Goal: Task Accomplishment & Management: Complete application form

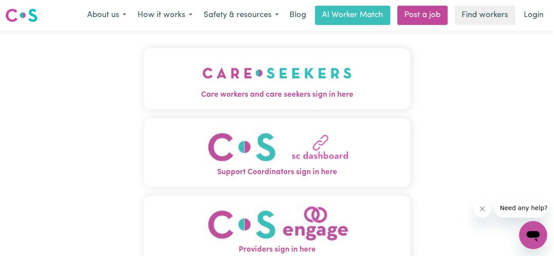
click at [257, 98] on span "Care workers and care seekers sign in here" at bounding box center [277, 94] width 267 height 11
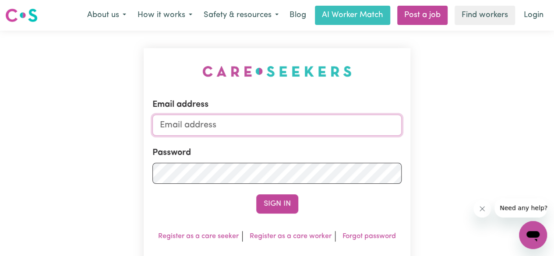
type input "[EMAIL_ADDRESS][DOMAIN_NAME]"
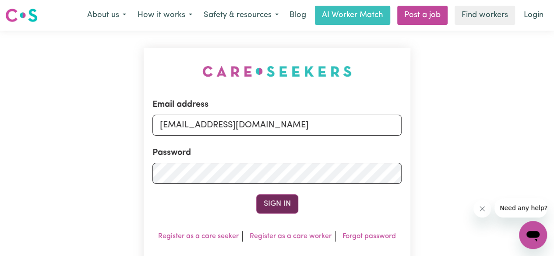
click at [278, 196] on button "Sign In" at bounding box center [277, 203] width 42 height 19
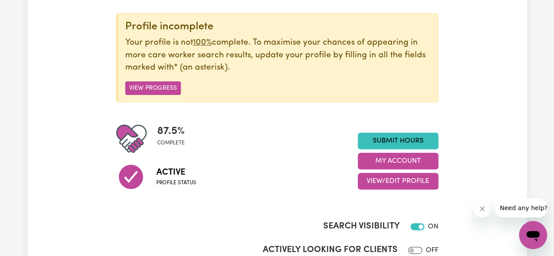
scroll to position [101, 0]
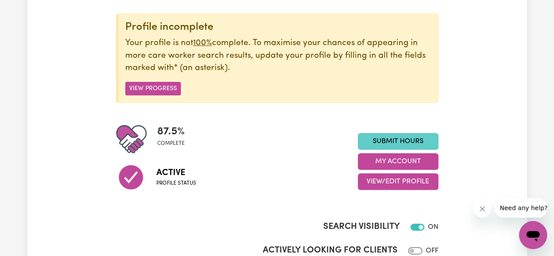
click at [378, 144] on link "Submit Hours" at bounding box center [398, 141] width 81 height 17
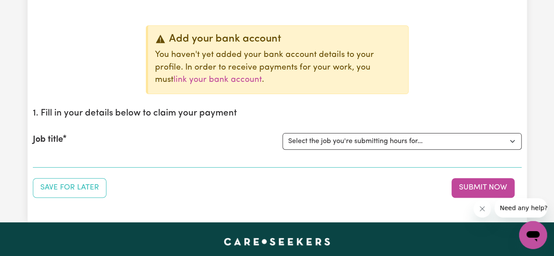
scroll to position [72, 0]
click at [342, 138] on select "Select the job you're submitting hours for... [[PERSON_NAME]] Support Worker Ne…" at bounding box center [401, 141] width 239 height 17
select select "14913"
click at [282, 133] on select "Select the job you're submitting hours for... [[PERSON_NAME]] Support Worker Ne…" at bounding box center [401, 141] width 239 height 17
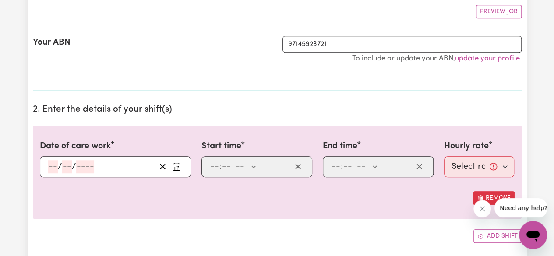
scroll to position [248, 0]
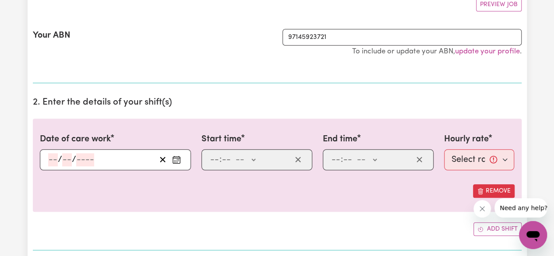
click at [116, 158] on div "/ /" at bounding box center [101, 159] width 109 height 13
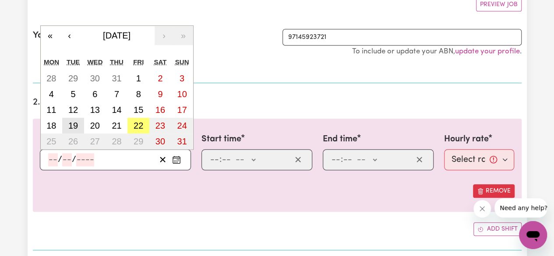
click at [77, 127] on abbr "19" at bounding box center [73, 126] width 10 height 10
type input "[DATE]"
type input "19"
type input "8"
type input "2025"
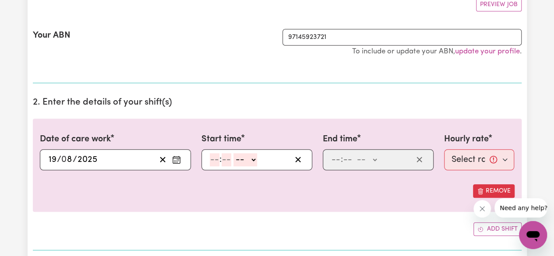
click at [230, 158] on input "number" at bounding box center [226, 159] width 10 height 13
click at [244, 158] on select "-- AM PM" at bounding box center [245, 159] width 24 height 13
select select "am"
click at [233, 153] on select "-- AM PM" at bounding box center [245, 159] width 24 height 13
click at [215, 162] on input "number" at bounding box center [215, 159] width 10 height 13
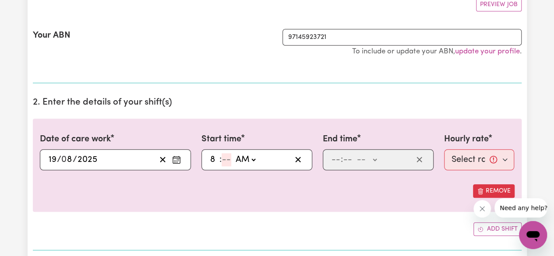
type input "8"
type input "08:04"
type input "4"
type input "08:45"
type input "45"
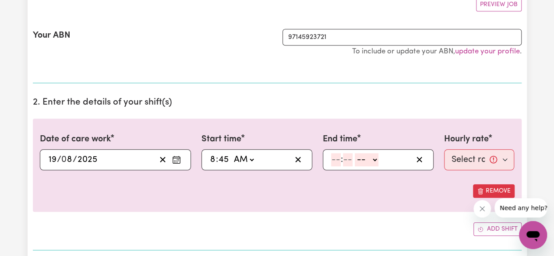
click at [334, 158] on input "number" at bounding box center [336, 159] width 10 height 13
type input "10"
type input "45"
click at [374, 160] on select "-- AM PM" at bounding box center [368, 159] width 24 height 13
select select "am"
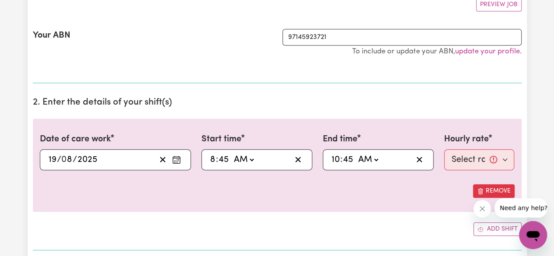
click at [356, 153] on select "-- AM PM" at bounding box center [368, 159] width 24 height 13
type input "10:45"
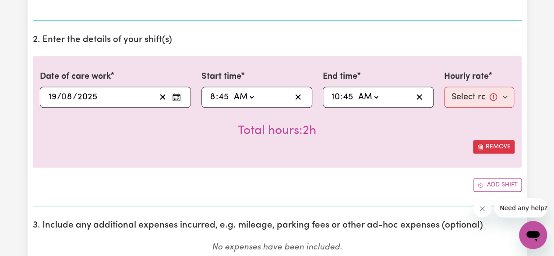
scroll to position [310, 0]
click at [495, 94] on select "Select rate... $44.00 (Weekday)" at bounding box center [479, 97] width 70 height 21
select select "44-Weekday"
click at [444, 87] on select "Select rate... $44.00 (Weekday)" at bounding box center [479, 97] width 70 height 21
click at [504, 97] on select "Select rate... $44.00 (Weekday)" at bounding box center [479, 97] width 70 height 21
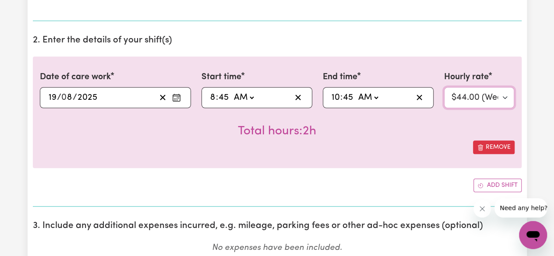
click at [444, 87] on select "Select rate... $44.00 (Weekday)" at bounding box center [479, 97] width 70 height 21
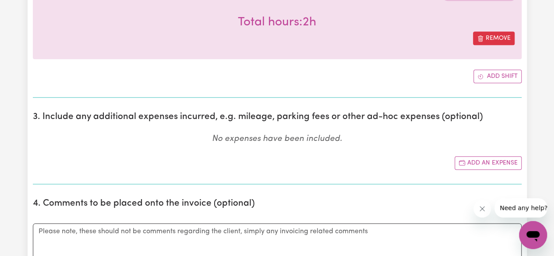
scroll to position [419, 0]
click at [481, 158] on button "Add an expense" at bounding box center [487, 164] width 67 height 14
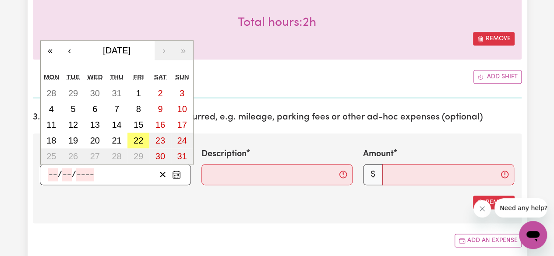
click at [91, 179] on input "number" at bounding box center [85, 174] width 18 height 13
click at [73, 141] on abbr "19" at bounding box center [73, 141] width 10 height 10
type input "[DATE]"
type input "19"
type input "8"
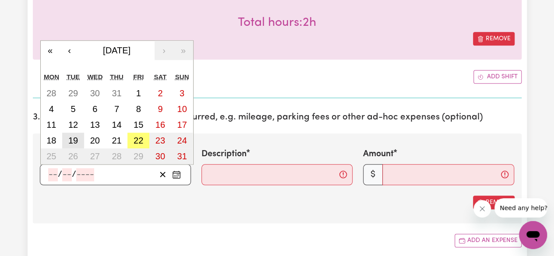
type input "2025"
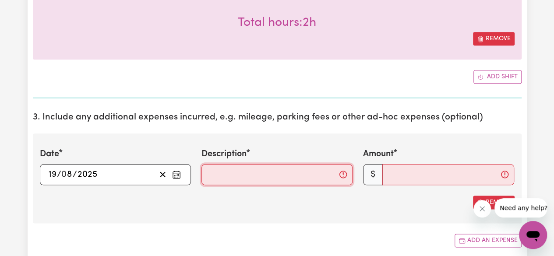
click at [303, 174] on input "Description" at bounding box center [276, 174] width 151 height 21
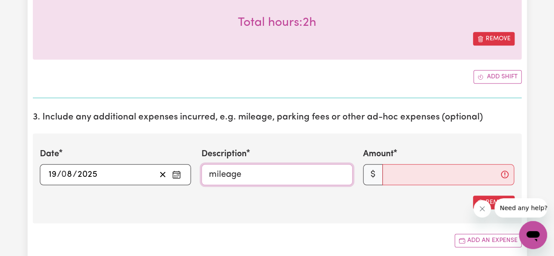
type input "mileage"
click at [440, 172] on input "Amount" at bounding box center [448, 174] width 132 height 21
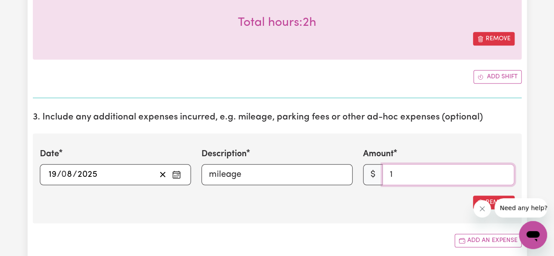
type input "1"
click at [490, 168] on input "1" at bounding box center [448, 174] width 132 height 21
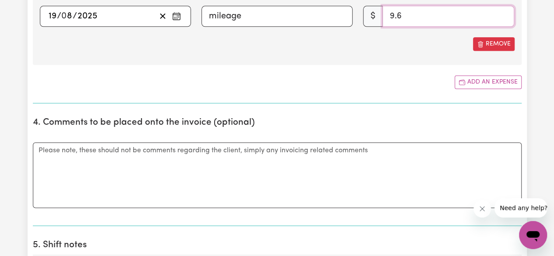
scroll to position [633, 0]
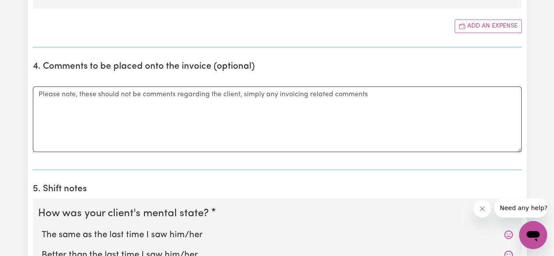
type input "9.6"
click at [228, 124] on textarea "Comments" at bounding box center [277, 119] width 489 height 66
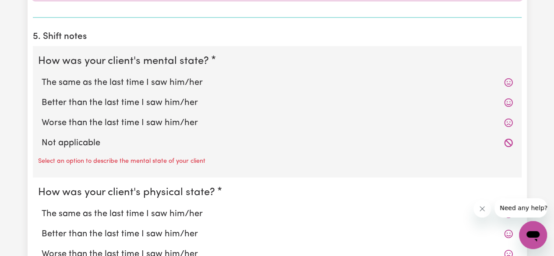
scroll to position [786, 0]
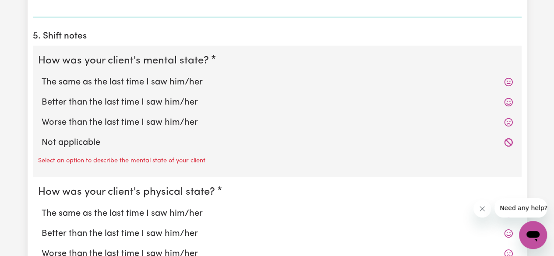
click at [508, 78] on icon at bounding box center [508, 81] width 9 height 9
click at [508, 100] on icon at bounding box center [508, 102] width 9 height 9
click at [142, 96] on label "Better than the last time I saw him/her" at bounding box center [277, 101] width 471 height 13
click at [42, 95] on input "Better than the last time I saw him/her" at bounding box center [41, 95] width 0 height 0
radio input "true"
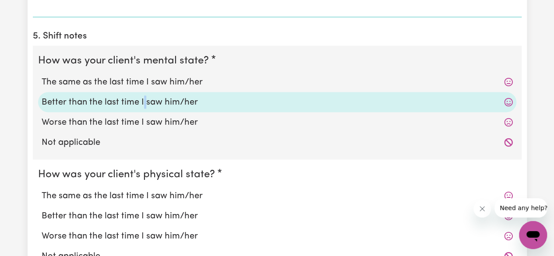
click at [142, 96] on label "Better than the last time I saw him/her" at bounding box center [277, 101] width 471 height 13
click at [42, 95] on input "Better than the last time I saw him/her" at bounding box center [41, 95] width 0 height 0
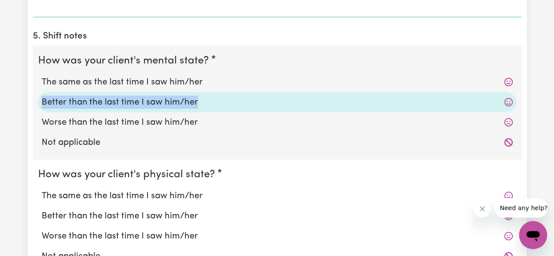
click at [142, 96] on label "Better than the last time I saw him/her" at bounding box center [277, 101] width 471 height 13
click at [42, 95] on input "Better than the last time I saw him/her" at bounding box center [41, 95] width 0 height 0
click at [255, 105] on label "Better than the last time I saw him/her" at bounding box center [277, 101] width 471 height 13
click at [42, 95] on input "Better than the last time I saw him/her" at bounding box center [41, 95] width 0 height 0
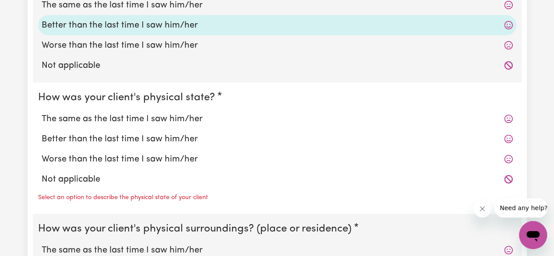
scroll to position [863, 0]
click at [125, 113] on label "The same as the last time I saw him/her" at bounding box center [277, 118] width 471 height 13
click at [42, 112] on input "The same as the last time I saw him/her" at bounding box center [41, 112] width 0 height 0
radio input "true"
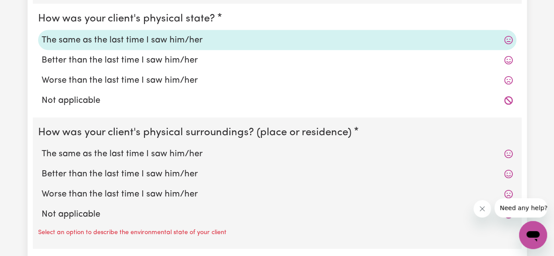
scroll to position [941, 0]
click at [167, 156] on label "The same as the last time I saw him/her" at bounding box center [277, 154] width 471 height 13
click at [42, 148] on input "The same as the last time I saw him/her" at bounding box center [41, 148] width 0 height 0
radio input "true"
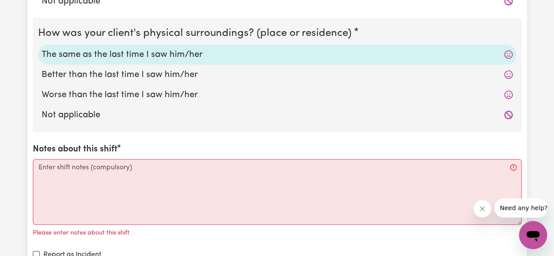
scroll to position [1059, 0]
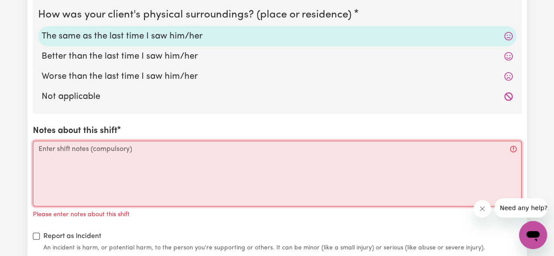
click at [165, 156] on textarea "Notes about this shift" at bounding box center [277, 174] width 489 height 66
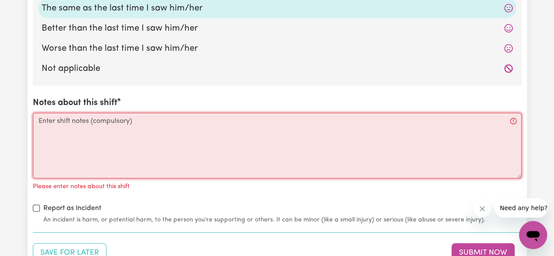
scroll to position [1090, 0]
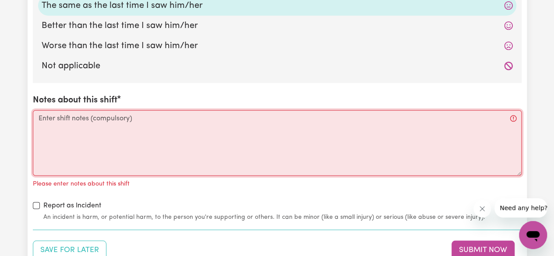
click at [152, 142] on textarea "Notes about this shift" at bounding box center [277, 143] width 489 height 66
paste textarea "I accompanied [PERSON_NAME] to the parlour. She enjoyed her time there and appe…"
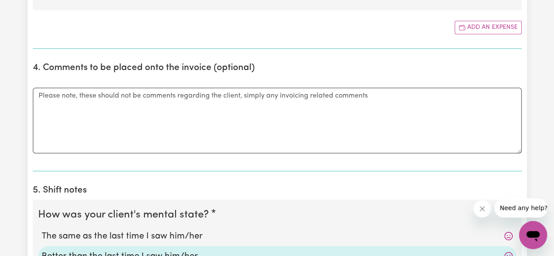
scroll to position [502, 0]
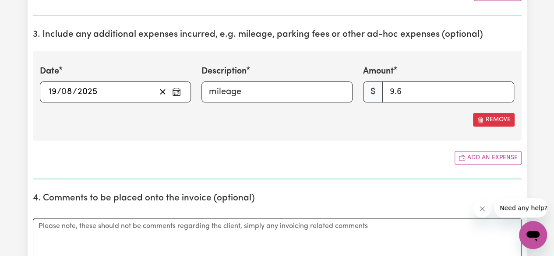
type textarea "I accompanied [PERSON_NAME] to the parlour. She enjoyed her time there and appe…"
click at [263, 88] on input "mileage" at bounding box center [276, 91] width 151 height 21
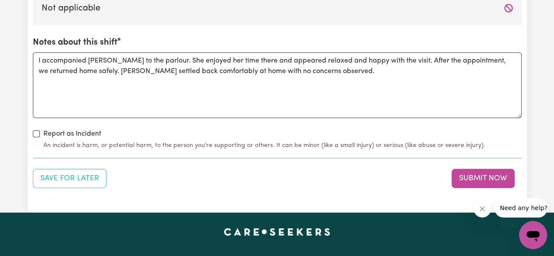
scroll to position [1151, 0]
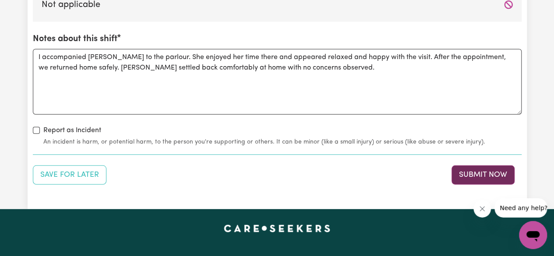
click at [506, 174] on button "Submit Now" at bounding box center [482, 174] width 63 height 19
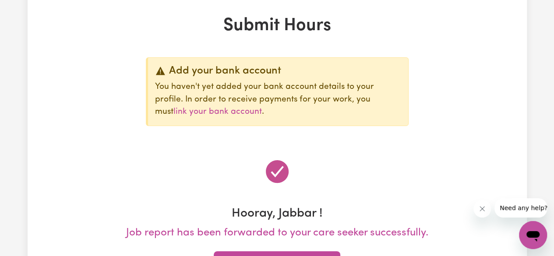
scroll to position [39, 0]
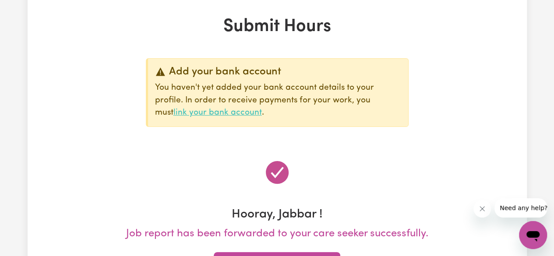
click at [262, 109] on link "link your bank account" at bounding box center [217, 113] width 88 height 8
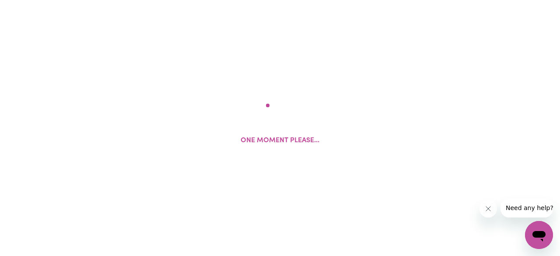
select select "I am providing services through another platform"
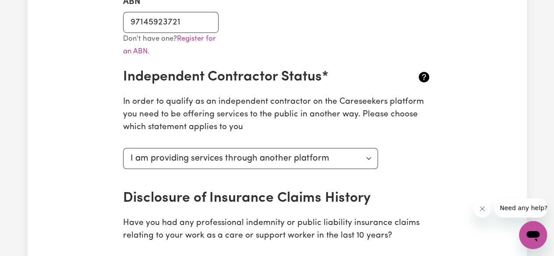
scroll to position [283, 0]
click at [345, 162] on select "Select your independent contractor status... I am providing services through an…" at bounding box center [250, 158] width 255 height 21
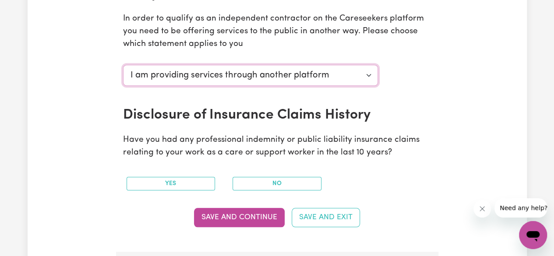
scroll to position [366, 0]
click at [329, 79] on select "Select your independent contractor status... I am providing services through an…" at bounding box center [250, 75] width 255 height 21
click at [123, 65] on select "Select your independent contractor status... I am providing services through an…" at bounding box center [250, 75] width 255 height 21
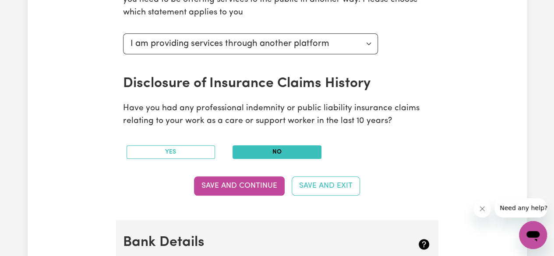
click at [278, 152] on button "No" at bounding box center [276, 152] width 89 height 14
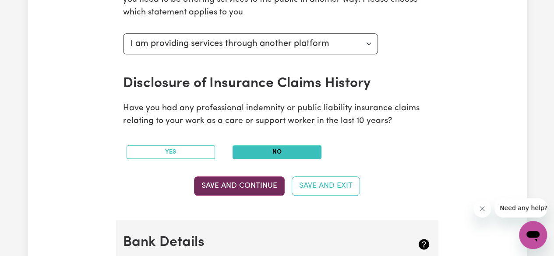
click at [250, 184] on button "Save and Continue" at bounding box center [239, 185] width 91 height 19
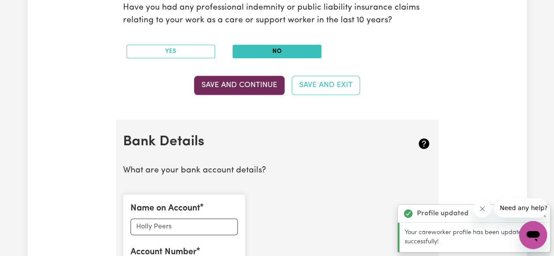
scroll to position [617, 0]
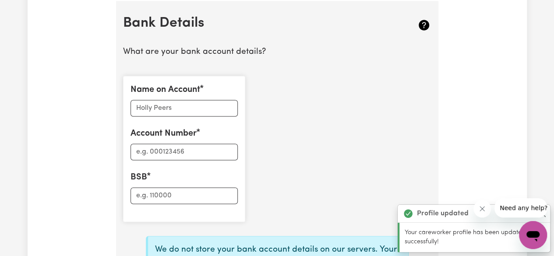
click at [170, 121] on div "Name on Account Account Number BSB" at bounding box center [184, 149] width 122 height 146
click at [176, 107] on input "Name on Account" at bounding box center [183, 108] width 107 height 17
type input "[PERSON_NAME]"
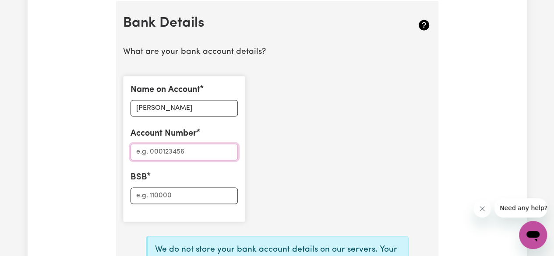
click at [161, 145] on input "Account Number" at bounding box center [183, 152] width 107 height 17
type input "10450988"
click at [164, 192] on input "BSB" at bounding box center [183, 195] width 107 height 17
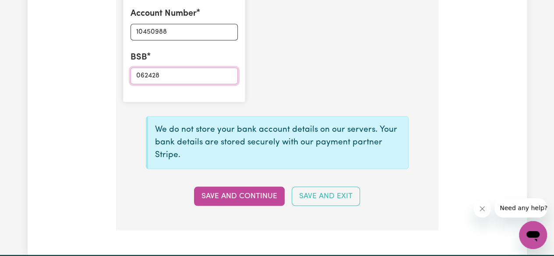
scroll to position [763, 0]
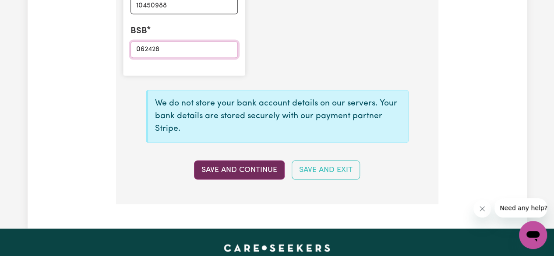
type input "062428"
click at [232, 172] on button "Save and Continue" at bounding box center [239, 169] width 91 height 19
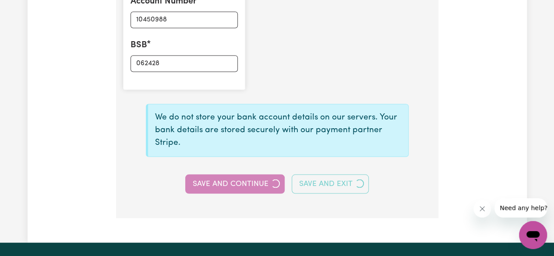
scroll to position [750, 0]
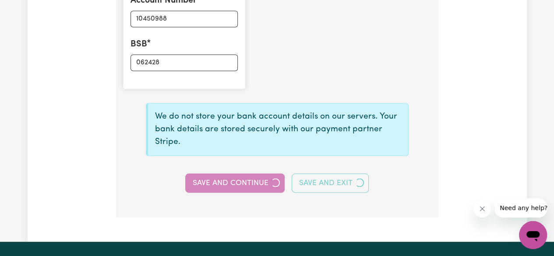
type input "****0988"
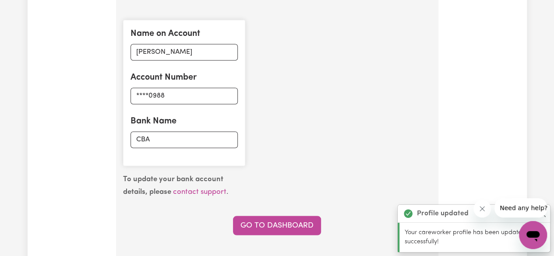
scroll to position [658, 0]
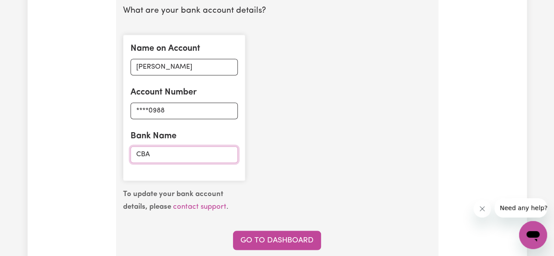
click at [151, 154] on input "CBA" at bounding box center [183, 154] width 107 height 17
click at [151, 155] on input "CBA" at bounding box center [183, 154] width 107 height 17
click at [179, 155] on input "CBA" at bounding box center [183, 154] width 107 height 17
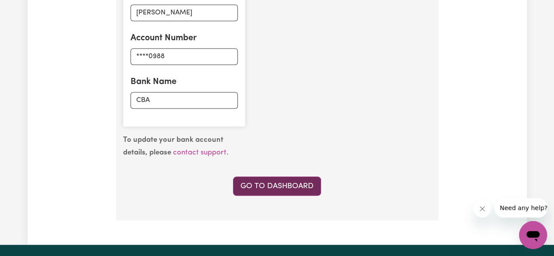
click at [293, 182] on link "Go to Dashboard" at bounding box center [277, 185] width 88 height 19
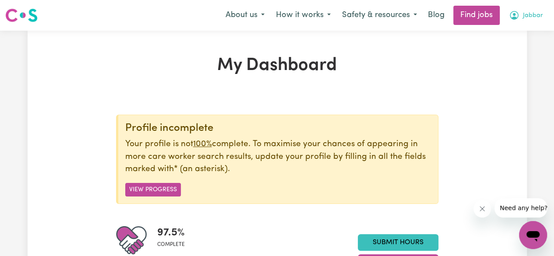
click at [530, 19] on span "Jabbar" at bounding box center [533, 16] width 20 height 10
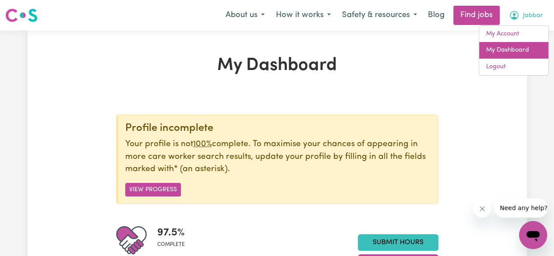
click at [506, 52] on link "My Dashboard" at bounding box center [513, 50] width 69 height 17
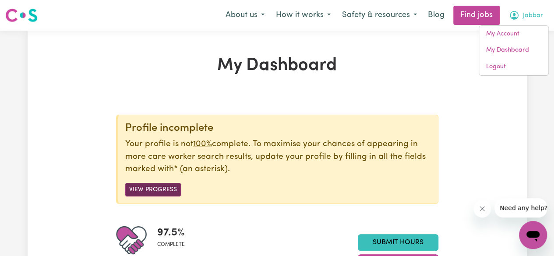
click at [156, 190] on button "View Progress" at bounding box center [153, 190] width 56 height 14
click at [147, 191] on button "View Progress" at bounding box center [153, 190] width 56 height 14
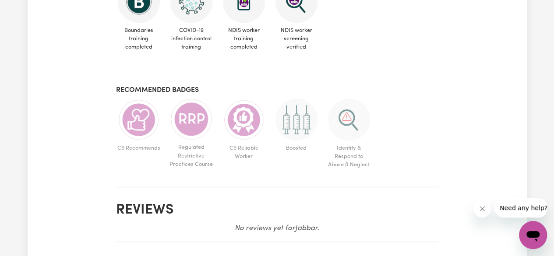
scroll to position [658, 0]
drag, startPoint x: 306, startPoint y: 231, endPoint x: 162, endPoint y: 112, distance: 186.5
click at [162, 112] on ul "CS Recommends Regulated Restrictive Practices Course CS Reliable Worker Boosted…" at bounding box center [277, 135] width 322 height 74
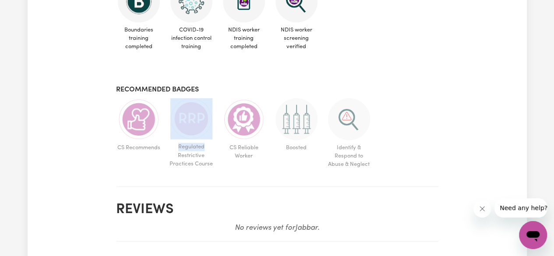
click at [162, 112] on ul "CS Recommends Regulated Restrictive Practices Course CS Reliable Worker Boosted…" at bounding box center [277, 135] width 322 height 74
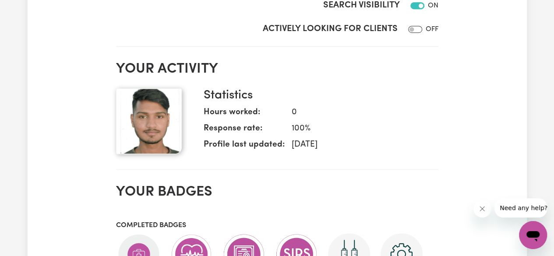
click at [337, 100] on h3 "Statistics" at bounding box center [318, 95] width 228 height 15
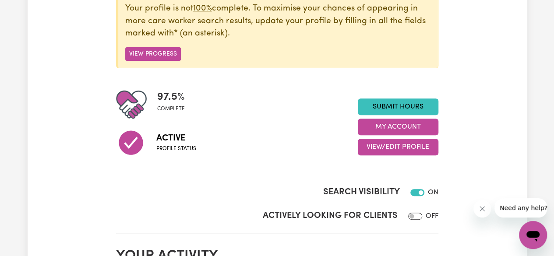
scroll to position [135, 0]
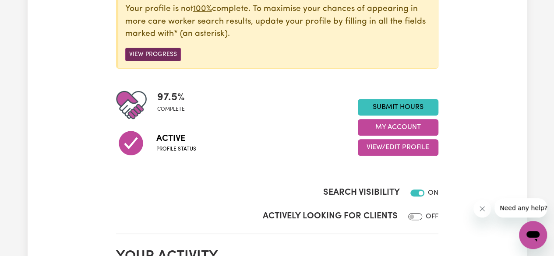
click at [160, 56] on button "View Progress" at bounding box center [153, 55] width 56 height 14
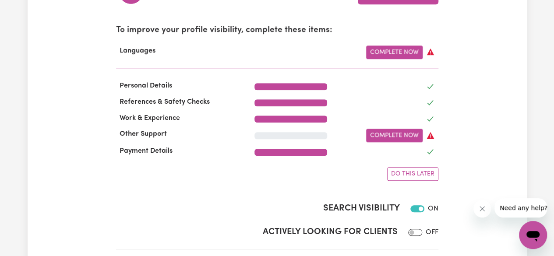
scroll to position [287, 0]
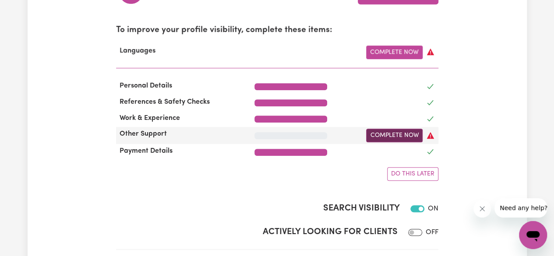
click at [396, 135] on link "Complete Now" at bounding box center [394, 136] width 56 height 14
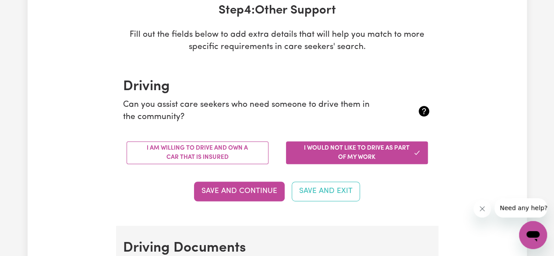
scroll to position [176, 0]
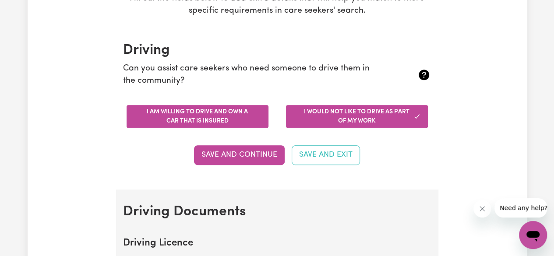
click at [214, 125] on button "I am willing to drive and own a car that is insured" at bounding box center [198, 116] width 142 height 23
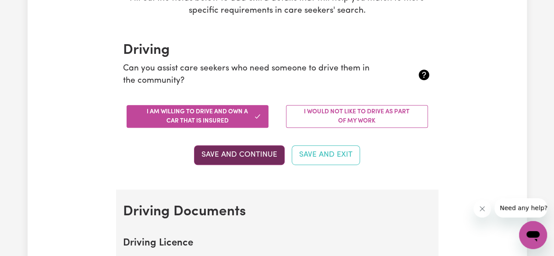
click at [239, 153] on button "Save and Continue" at bounding box center [239, 154] width 91 height 19
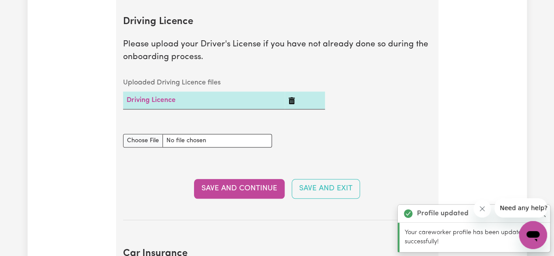
scroll to position [398, 0]
